Goal: Book appointment/travel/reservation

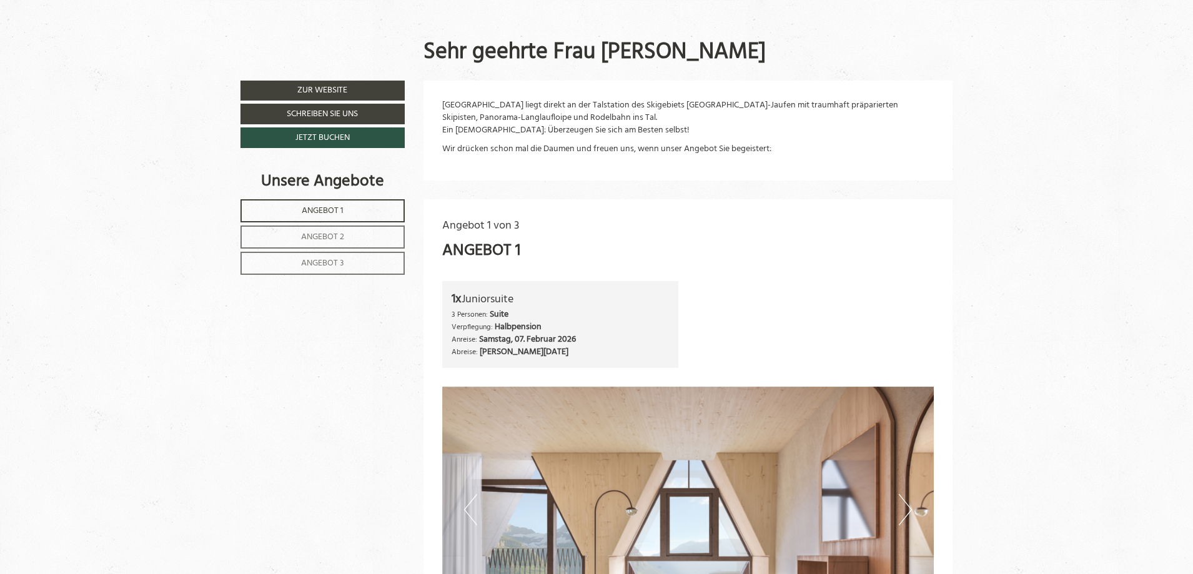
scroll to position [747, 0]
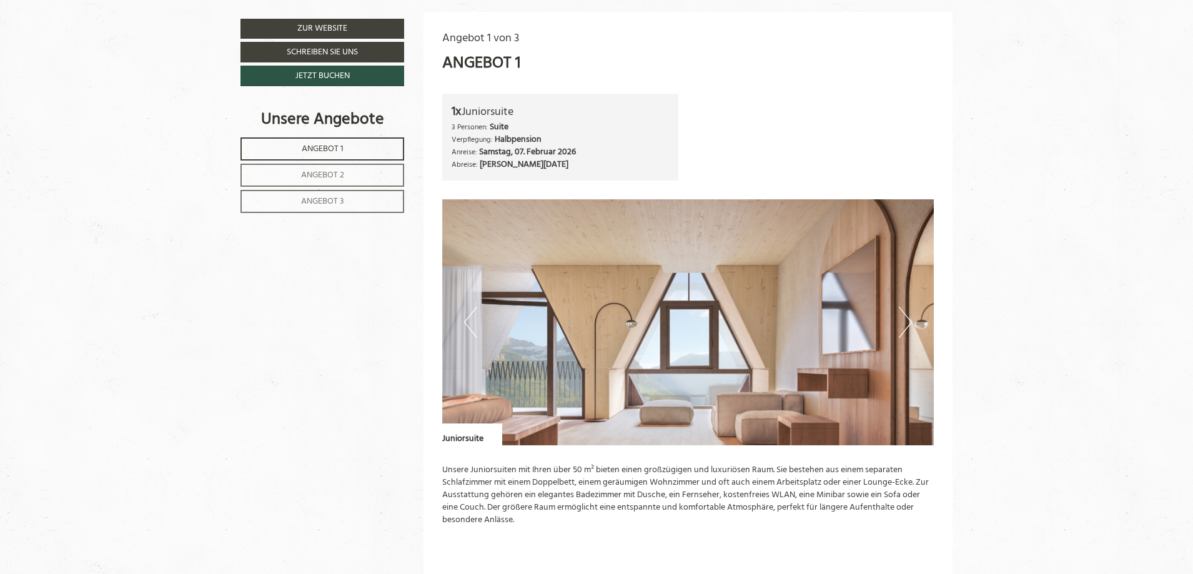
click at [902, 324] on button "Next" at bounding box center [905, 322] width 13 height 31
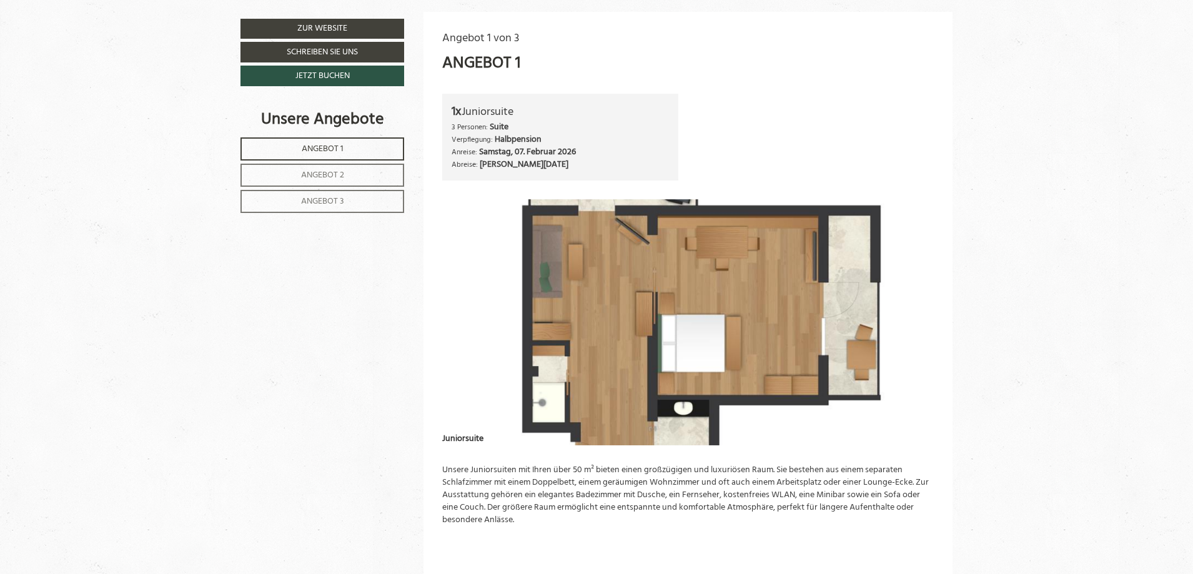
click at [902, 324] on button "Next" at bounding box center [905, 322] width 13 height 31
click at [903, 320] on button "Next" at bounding box center [905, 322] width 13 height 31
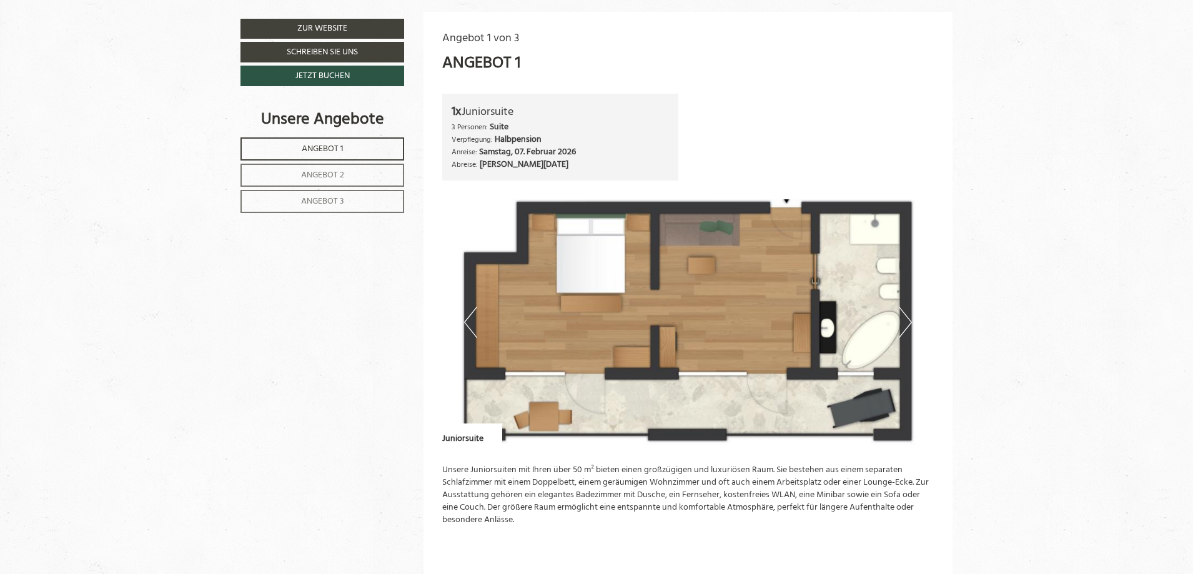
click at [903, 320] on button "Next" at bounding box center [905, 322] width 13 height 31
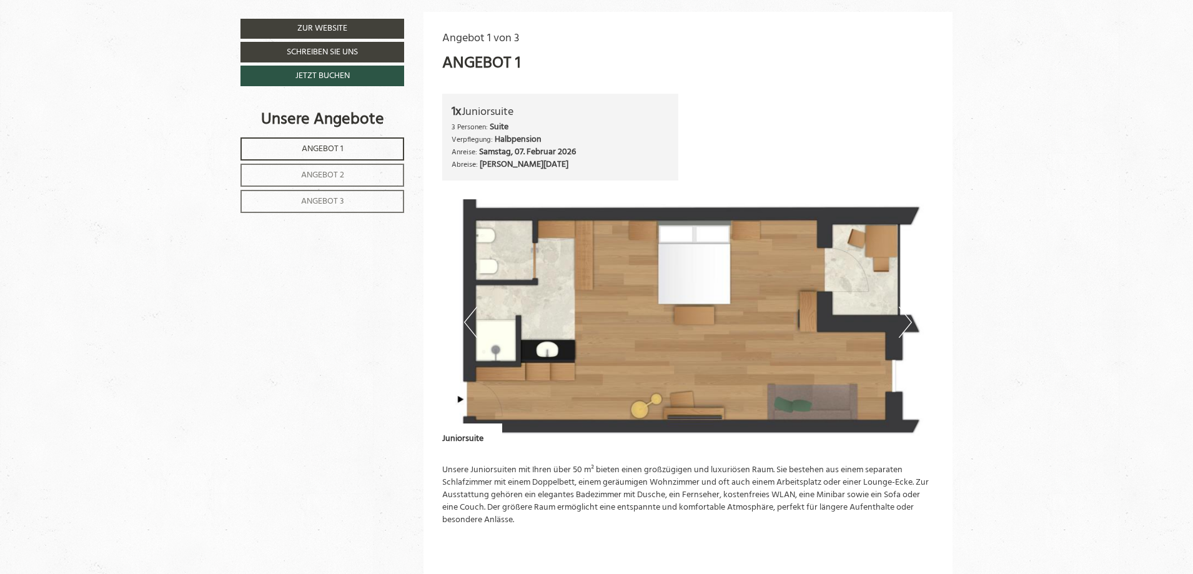
click at [475, 319] on button "Previous" at bounding box center [470, 322] width 13 height 31
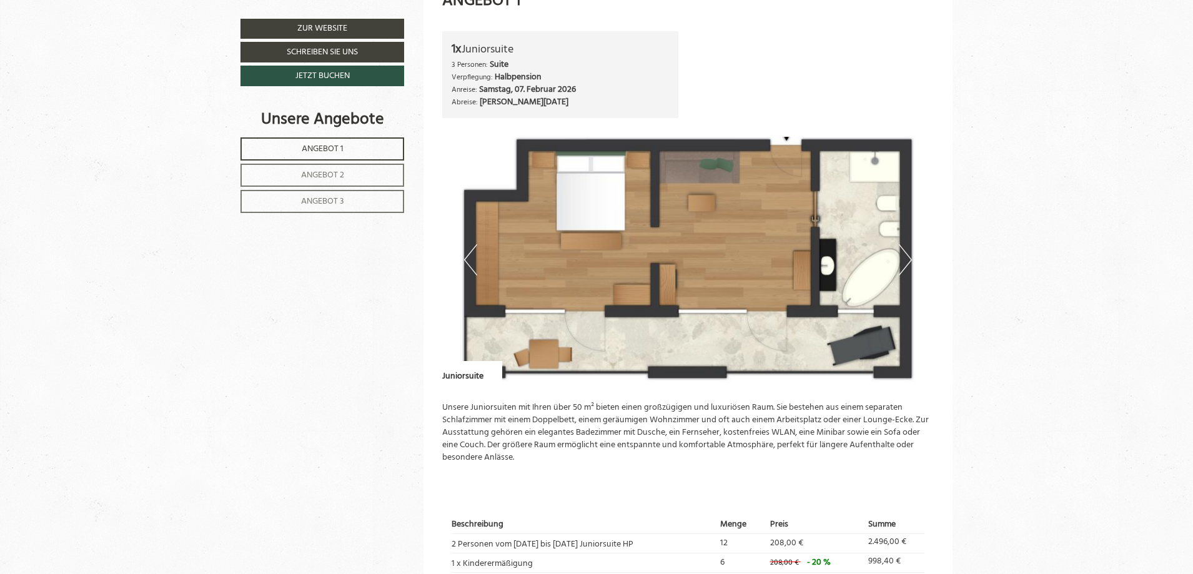
scroll to position [872, 0]
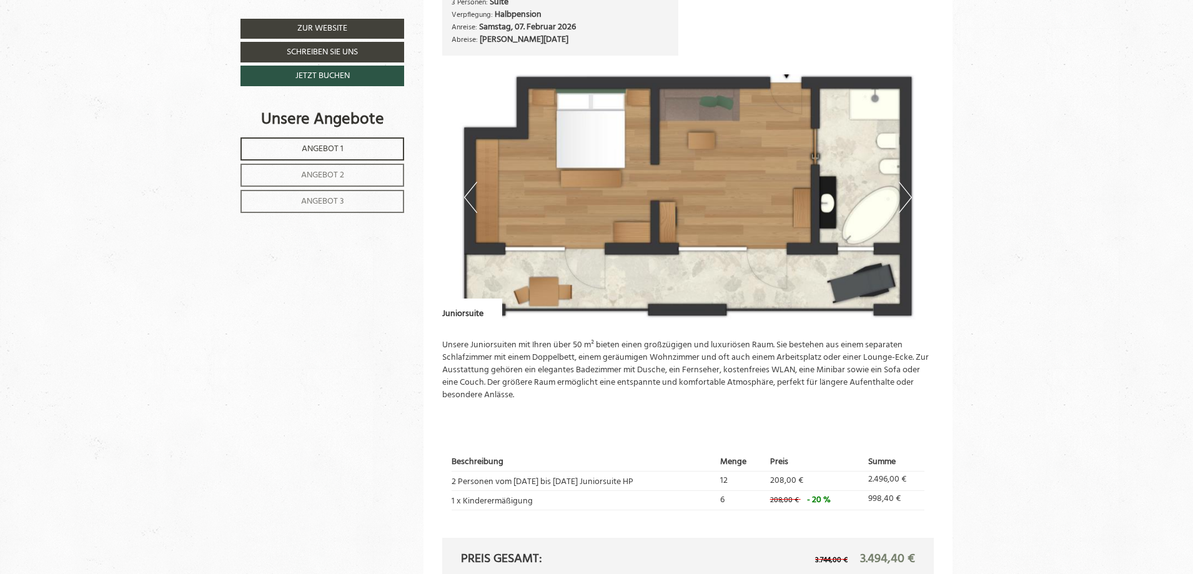
click at [901, 192] on button "Next" at bounding box center [905, 197] width 13 height 31
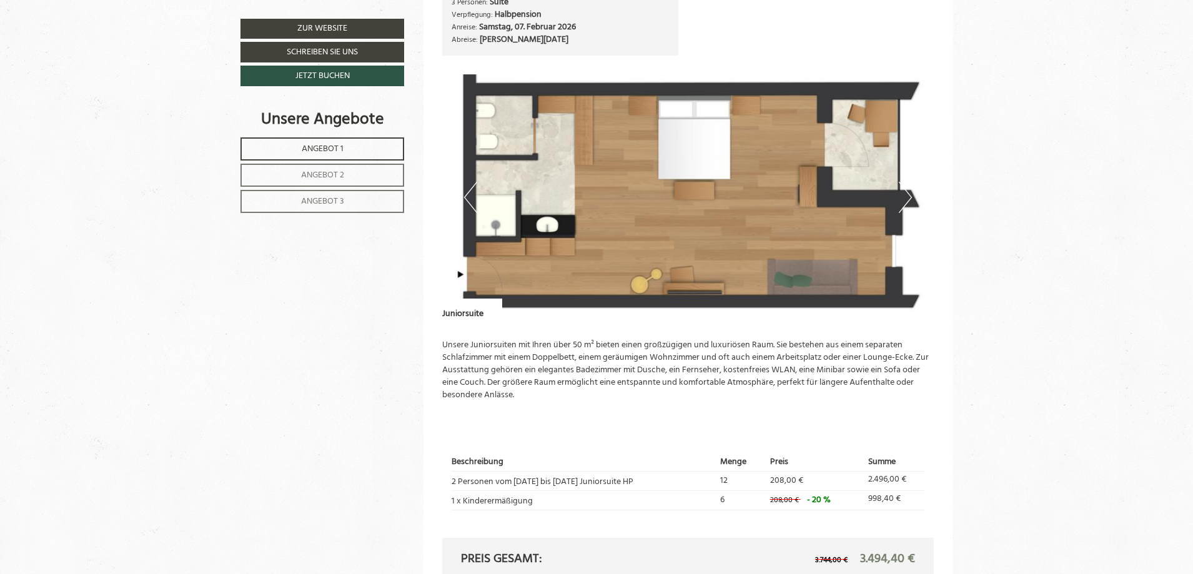
click at [901, 192] on button "Next" at bounding box center [905, 197] width 13 height 31
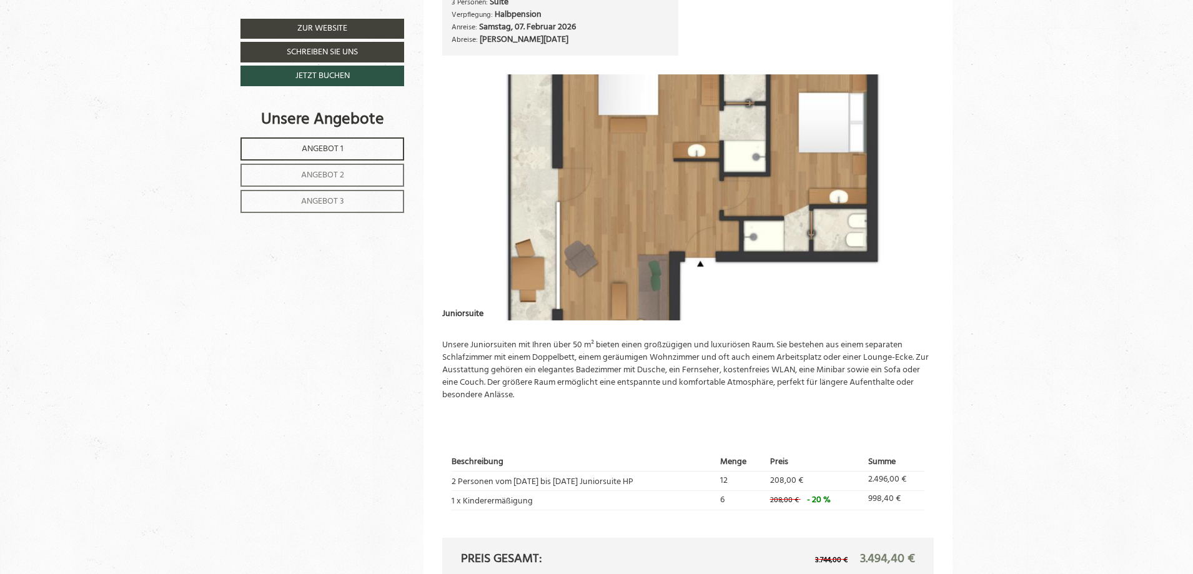
click at [905, 192] on button "Next" at bounding box center [905, 197] width 13 height 31
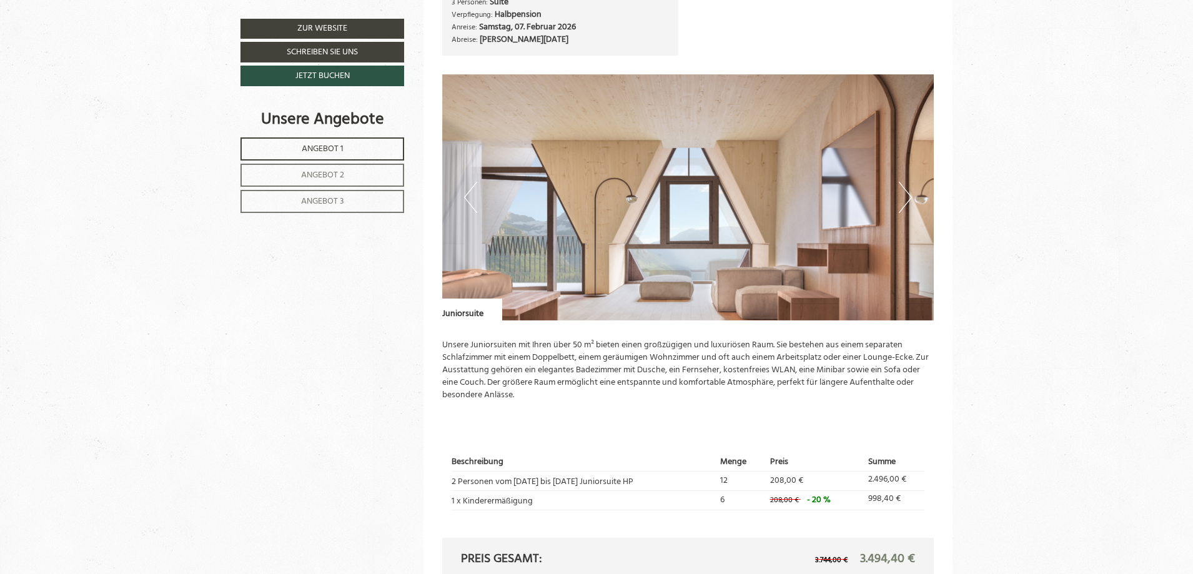
click at [901, 194] on button "Next" at bounding box center [905, 197] width 13 height 31
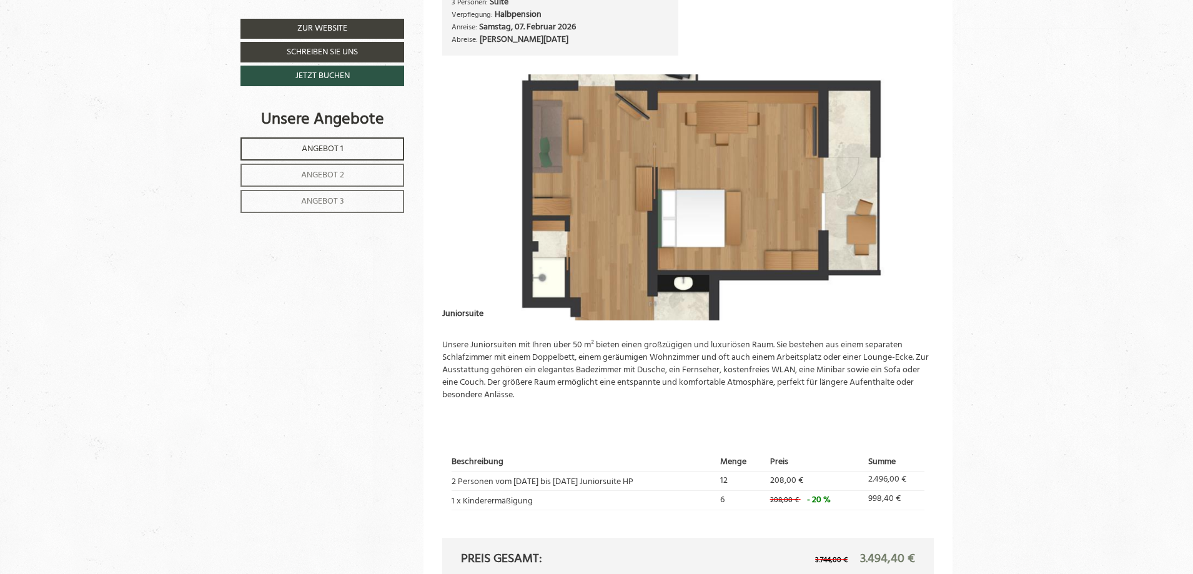
click at [917, 182] on img at bounding box center [688, 197] width 492 height 246
click at [848, 184] on img at bounding box center [688, 197] width 492 height 246
click at [912, 184] on img at bounding box center [688, 197] width 492 height 246
click at [550, 390] on p "Unsere Juniorsuiten mit Ihren über 50 m² bieten einen großzügigen und luxuriöse…" at bounding box center [688, 370] width 492 height 62
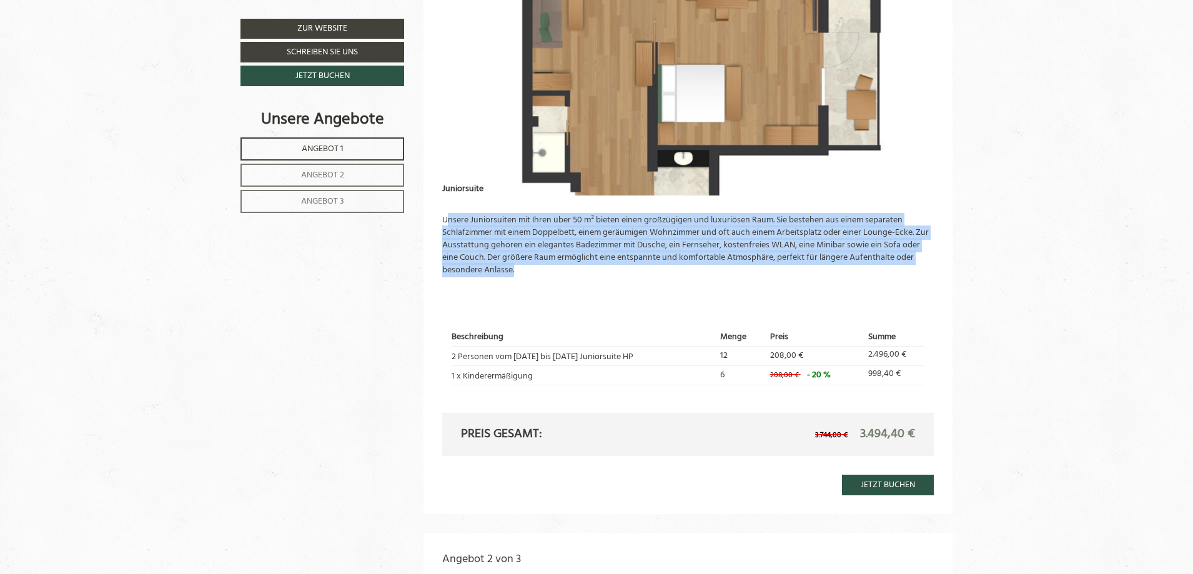
drag, startPoint x: 532, startPoint y: 274, endPoint x: 447, endPoint y: 217, distance: 102.2
click at [447, 217] on p "Unsere Juniorsuiten mit Ihren über 50 m² bieten einen großzügigen und luxuriöse…" at bounding box center [688, 245] width 492 height 62
click at [458, 225] on p "Unsere Juniorsuiten mit Ihren über 50 m² bieten einen großzügigen und luxuriöse…" at bounding box center [688, 245] width 492 height 62
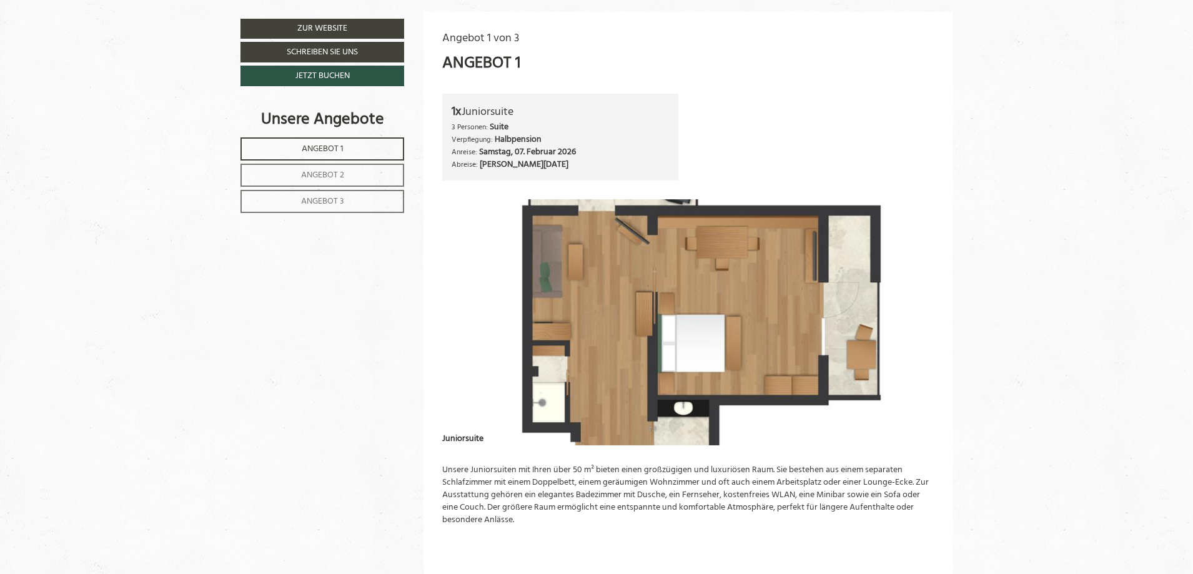
scroll to position [1059, 0]
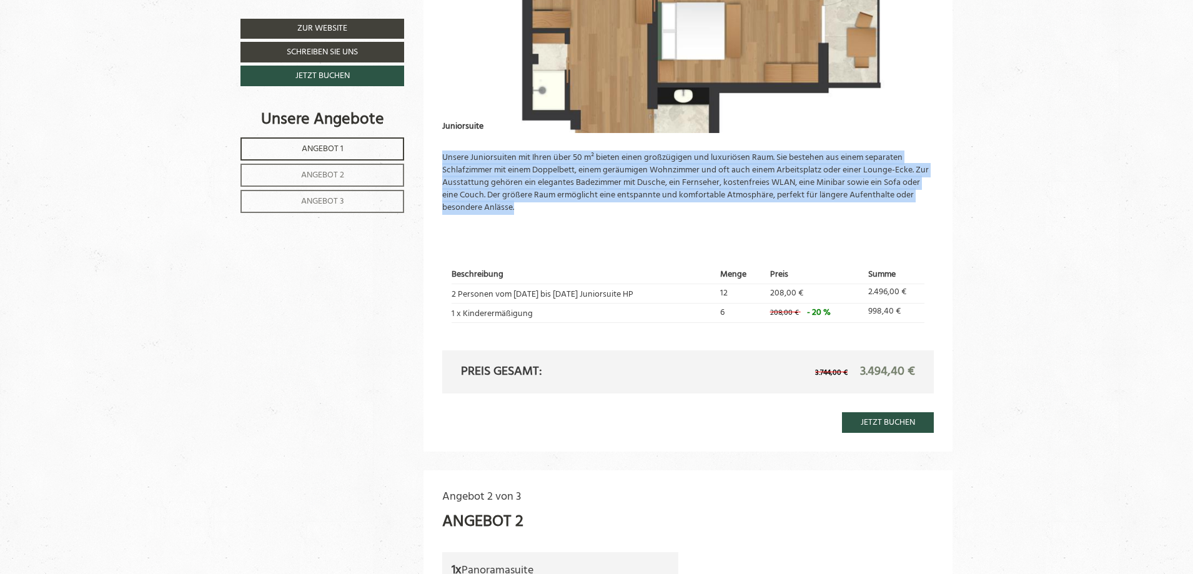
drag, startPoint x: 514, startPoint y: 206, endPoint x: 437, endPoint y: 159, distance: 90.3
click at [437, 159] on div "Angebot 1 von 3 Angebot 1 1x Juniorsuite 3 Personen: Suite Verpflegung: Halbpen…" at bounding box center [688, 76] width 530 height 752
click at [508, 195] on p "Unsere Juniorsuiten mit Ihren über 50 m² bieten einen großzügigen und luxuriöse…" at bounding box center [688, 183] width 492 height 62
drag, startPoint x: 537, startPoint y: 217, endPoint x: 432, endPoint y: 156, distance: 122.0
click at [432, 156] on div "Angebot 1 von 3 Angebot 1 1x Juniorsuite 3 Personen: Suite Verpflegung: Halbpen…" at bounding box center [688, 76] width 530 height 752
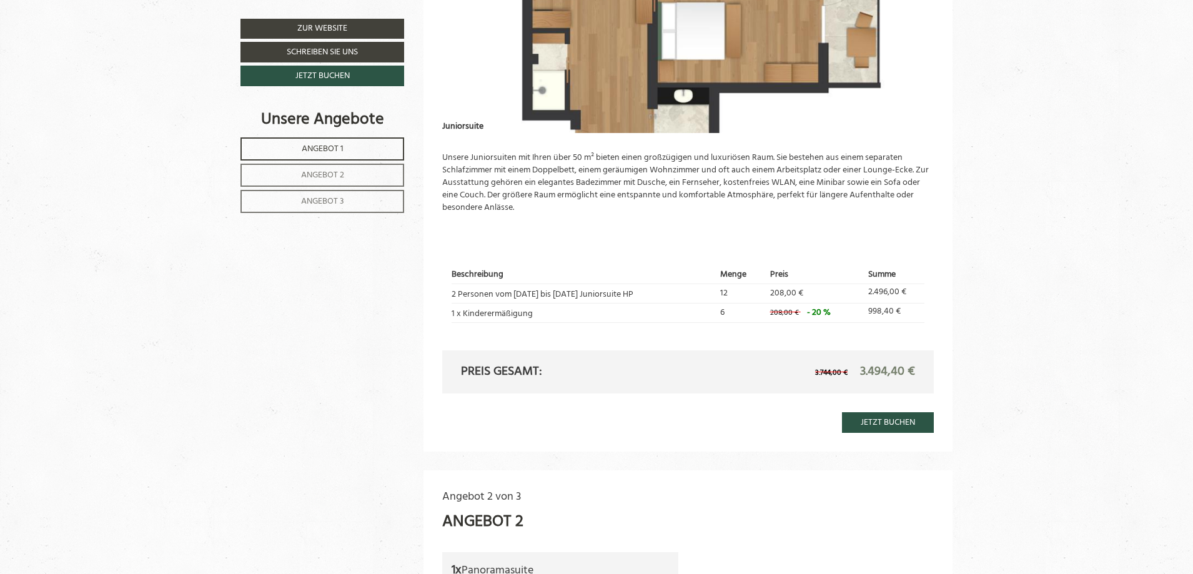
click at [556, 245] on div "Beschreibung Menge Preis Summe 2 Personen vom 07.02. bis 13.02. Juniorsuite HP …" at bounding box center [688, 295] width 492 height 112
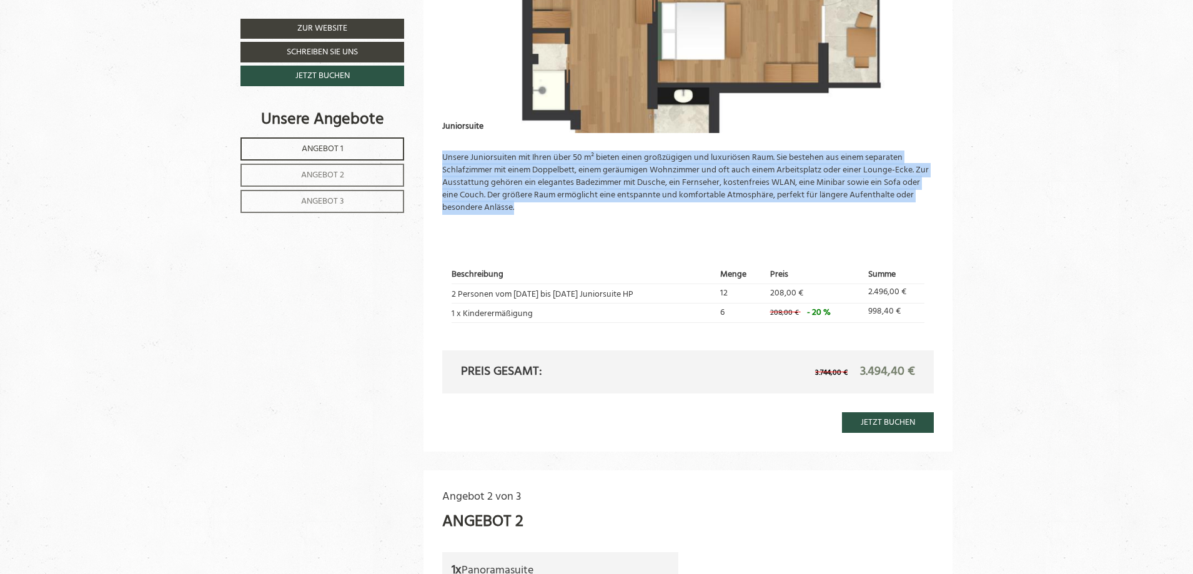
drag, startPoint x: 542, startPoint y: 214, endPoint x: 442, endPoint y: 155, distance: 115.9
click at [442, 155] on p "Unsere Juniorsuiten mit Ihren über 50 m² bieten einen großzügigen und luxuriöse…" at bounding box center [688, 183] width 492 height 62
click at [565, 214] on div "Unsere Juniorsuiten mit Ihren über 50 m² bieten einen großzügigen und luxuriöse…" at bounding box center [688, 186] width 492 height 106
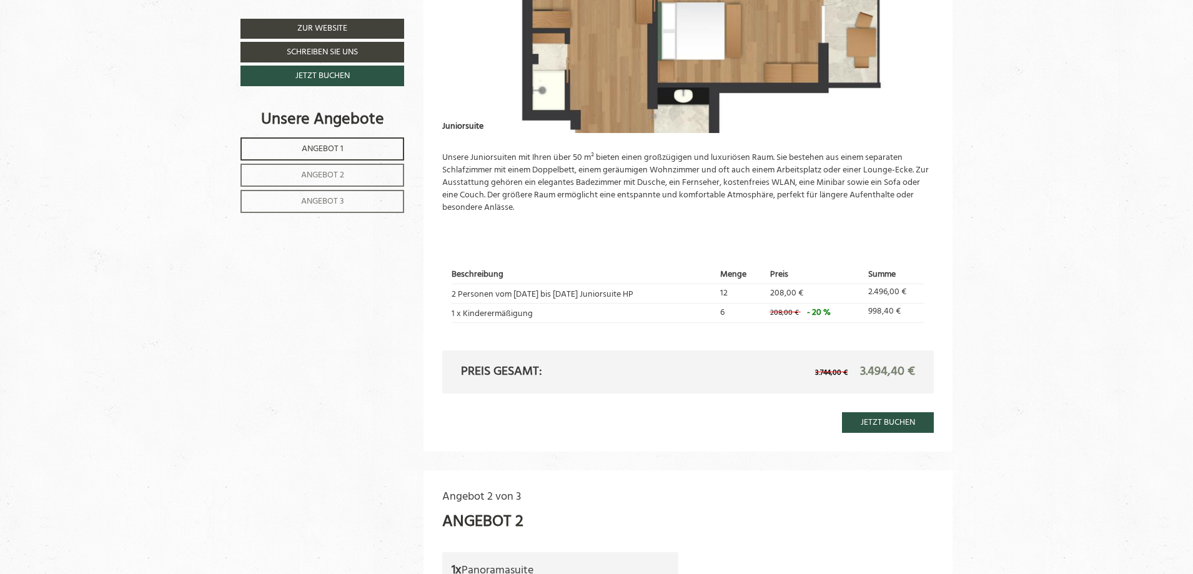
scroll to position [685, 0]
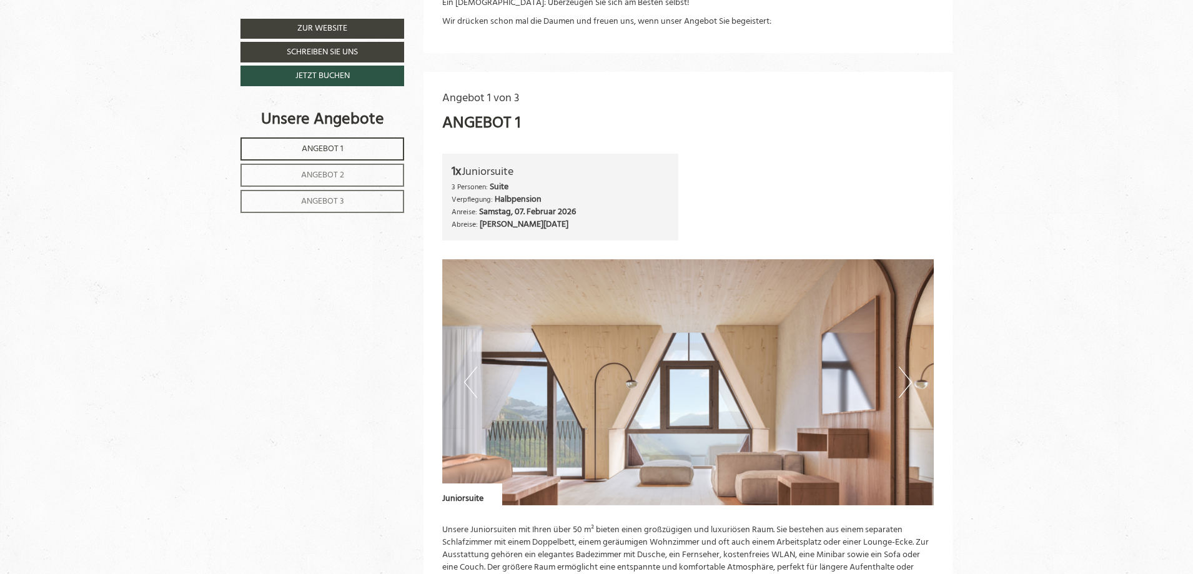
scroll to position [749, 0]
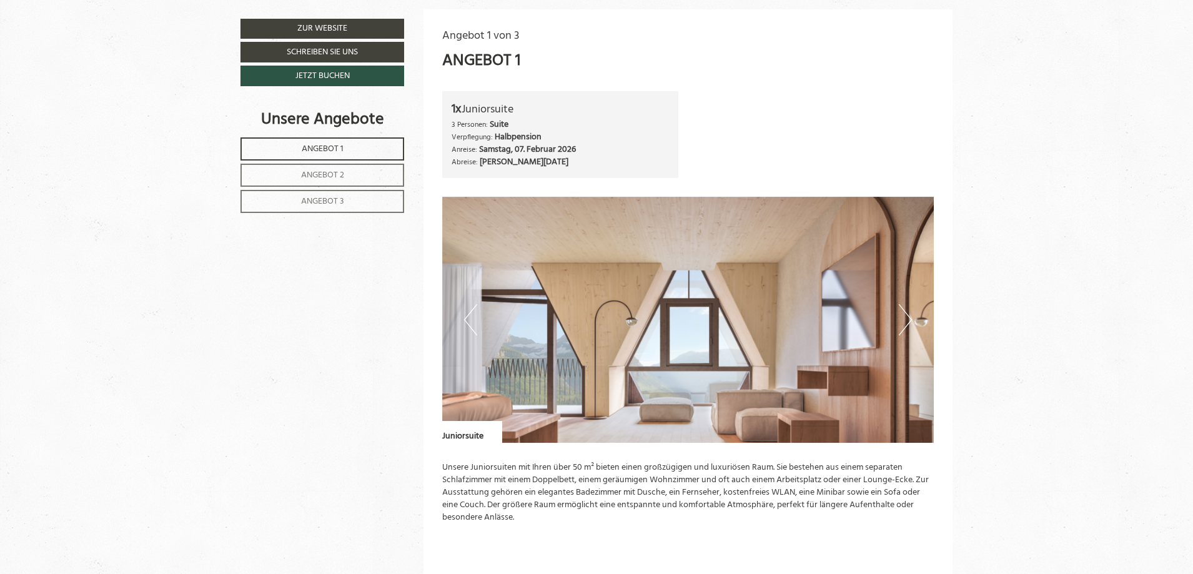
click at [911, 315] on button "Next" at bounding box center [905, 319] width 13 height 31
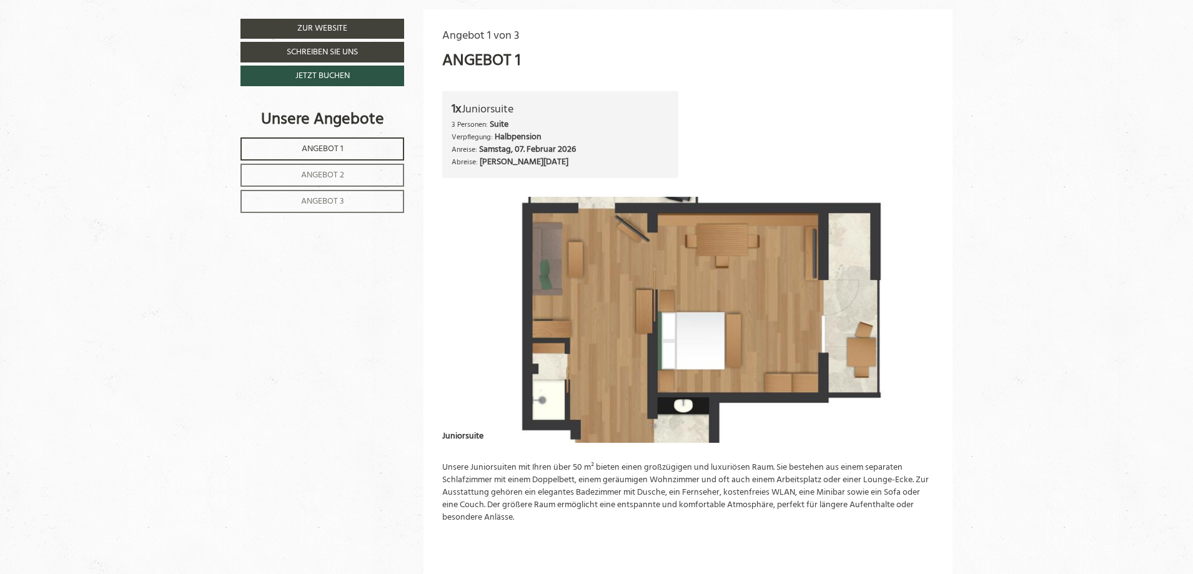
click at [462, 312] on img at bounding box center [688, 320] width 492 height 246
click at [467, 311] on button "Previous" at bounding box center [470, 319] width 13 height 31
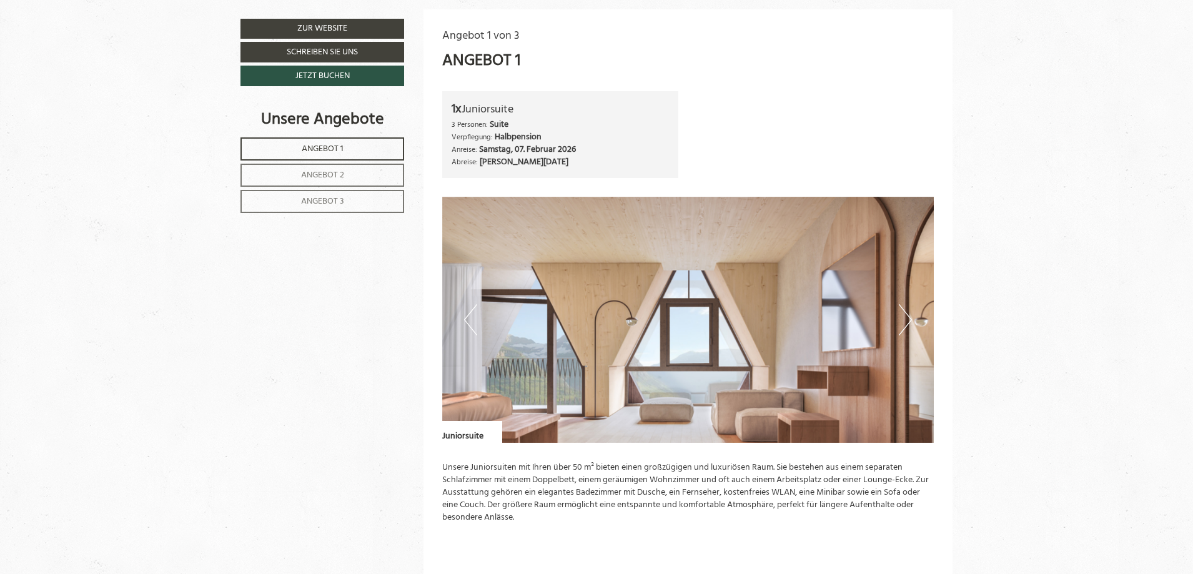
click at [906, 314] on button "Next" at bounding box center [905, 319] width 13 height 31
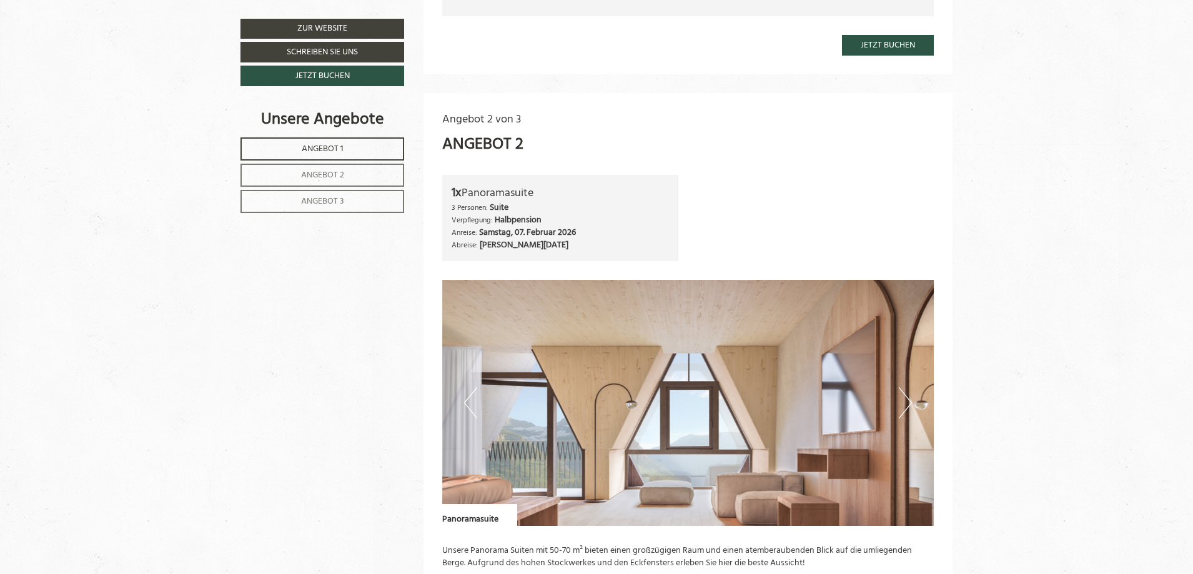
scroll to position [1499, 0]
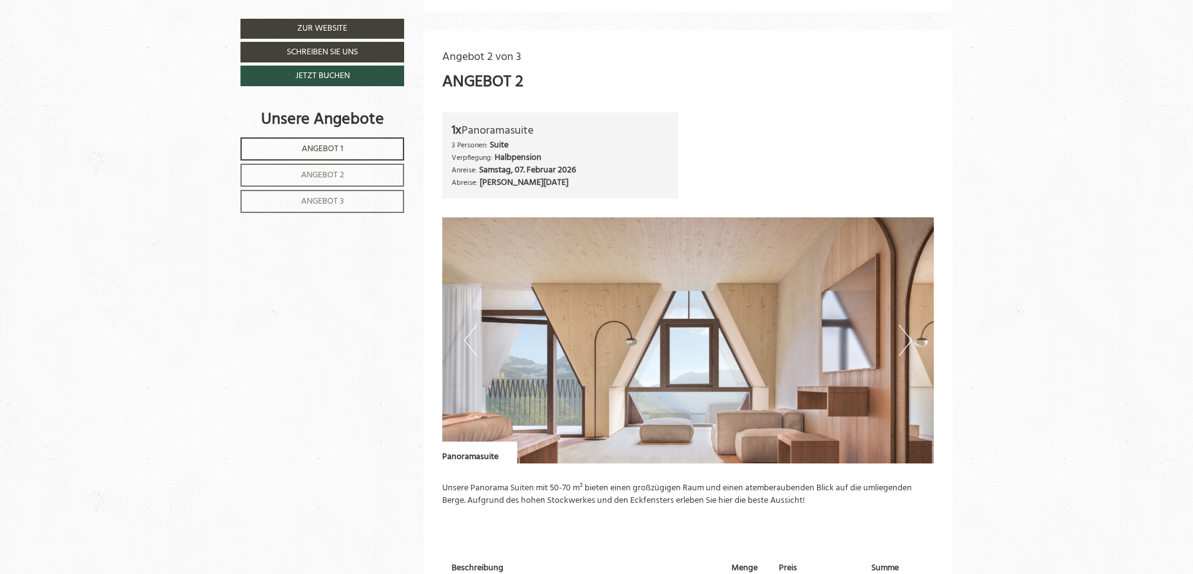
click at [909, 340] on button "Next" at bounding box center [905, 340] width 13 height 31
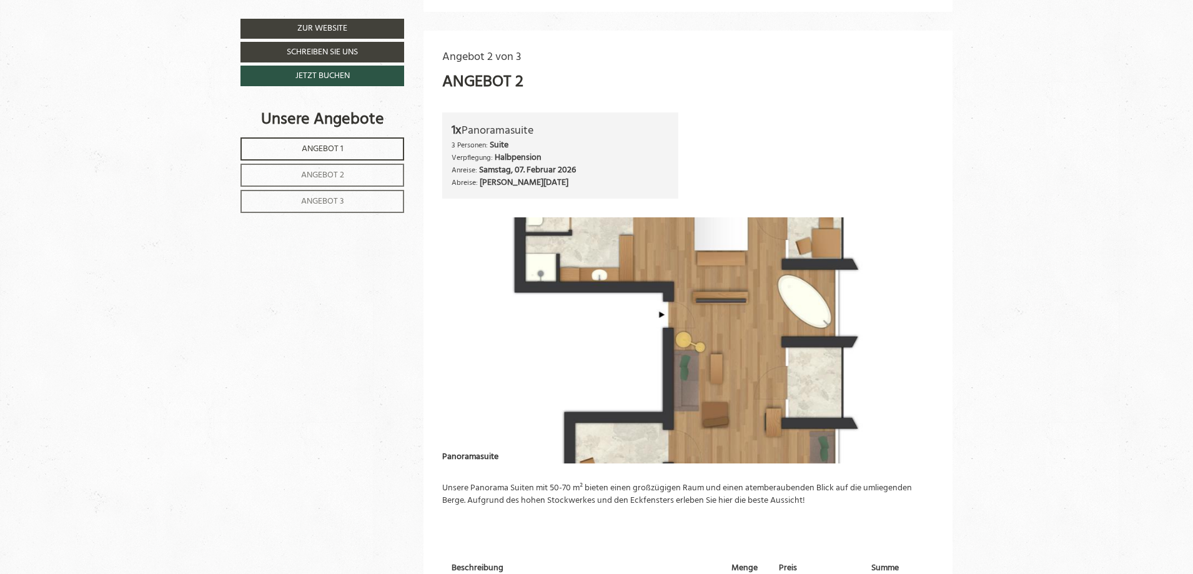
click at [909, 338] on button "Next" at bounding box center [905, 340] width 13 height 31
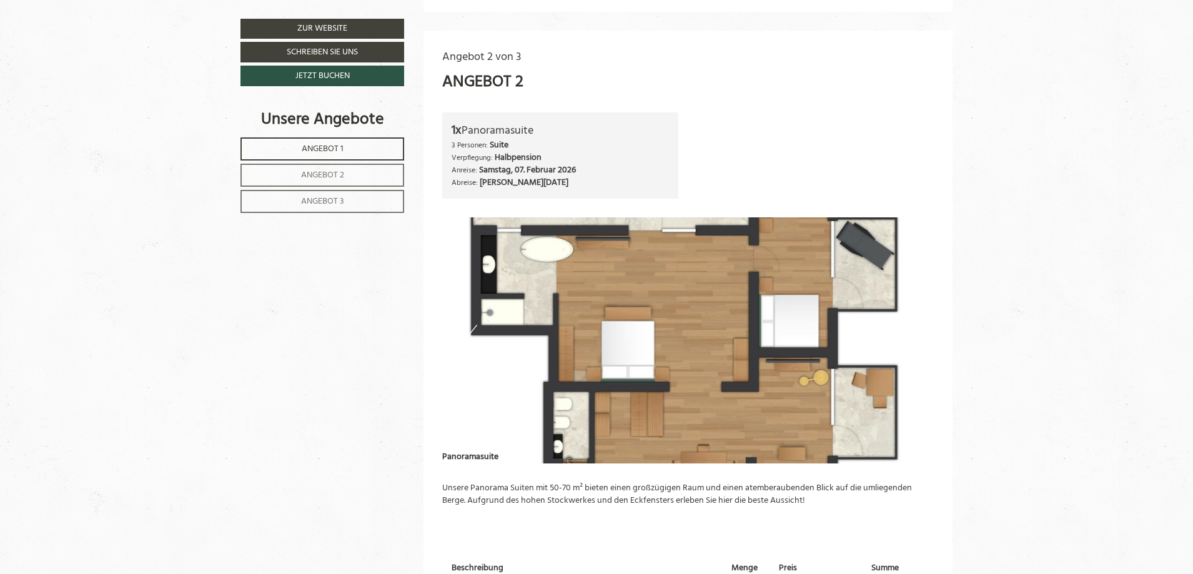
scroll to position [1249, 0]
